Goal: Transaction & Acquisition: Subscribe to service/newsletter

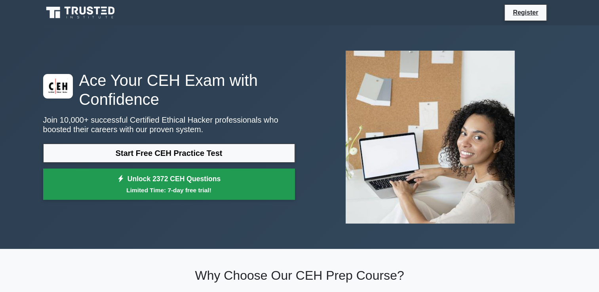
click at [174, 186] on small "Limited Time: 7-day free trial!" at bounding box center [169, 190] width 232 height 9
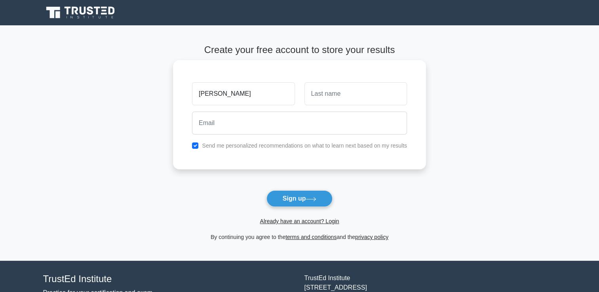
type input "[PERSON_NAME]"
click at [321, 96] on input "text" at bounding box center [355, 93] width 102 height 23
type input "Suarez"
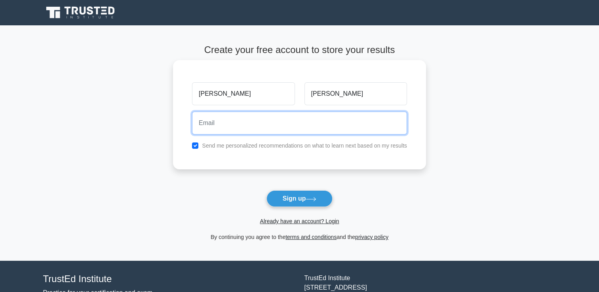
click at [261, 123] on input "email" at bounding box center [299, 123] width 215 height 23
type input "arianarico70@hotmail.com"
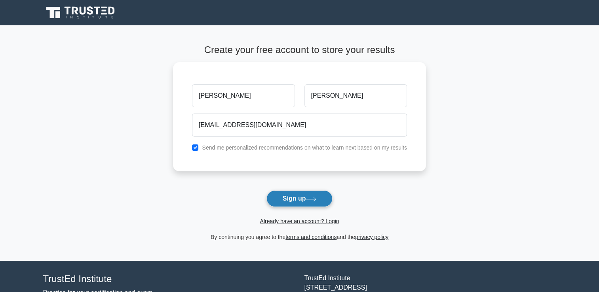
click at [290, 200] on button "Sign up" at bounding box center [299, 198] width 66 height 17
